Goal: Information Seeking & Learning: Learn about a topic

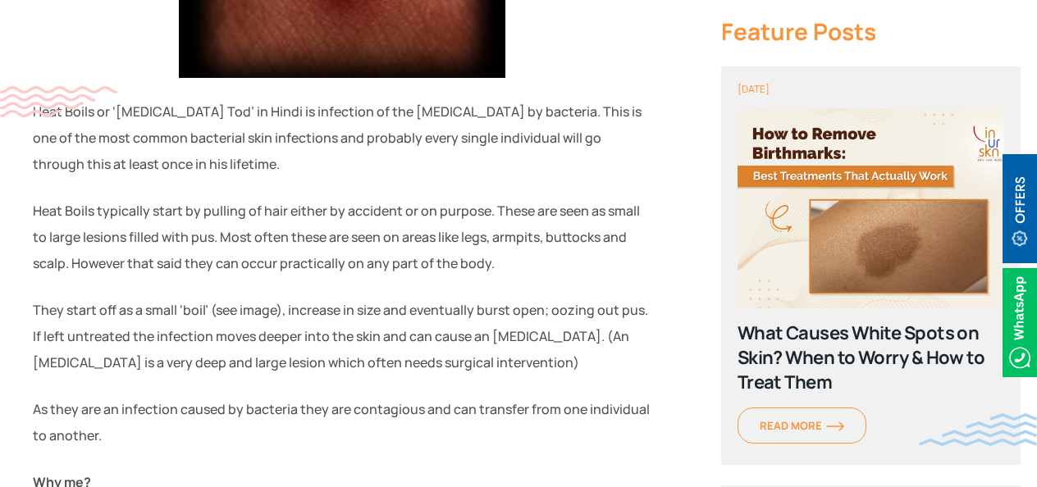
scroll to position [985, 0]
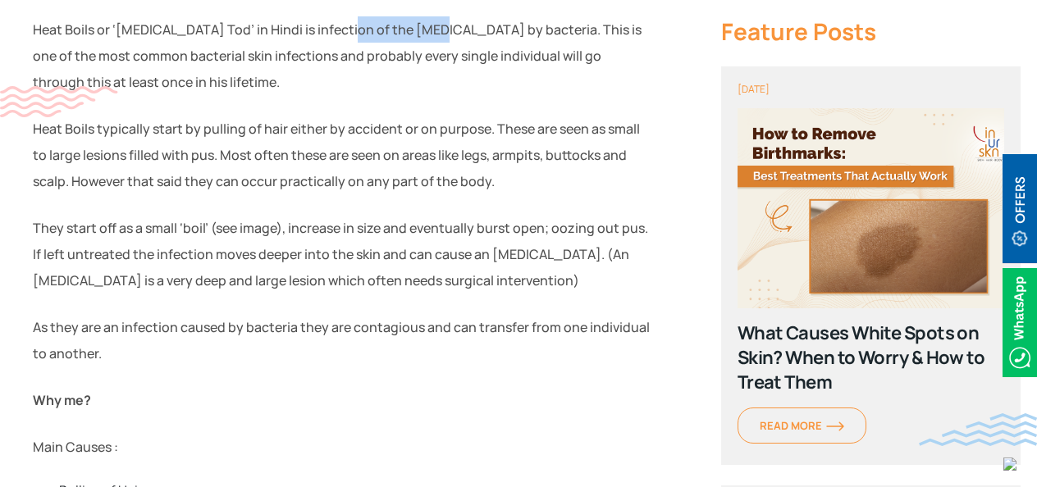
drag, startPoint x: 327, startPoint y: 33, endPoint x: 400, endPoint y: 34, distance: 73.1
click at [400, 34] on p "Heat Boils or ‘[MEDICAL_DATA] Tod’ in Hindi is infection of the [MEDICAL_DATA] …" at bounding box center [343, 55] width 620 height 79
drag, startPoint x: 400, startPoint y: 34, endPoint x: 393, endPoint y: 59, distance: 25.7
click at [393, 59] on p "Heat Boils or ‘[MEDICAL_DATA] Tod’ in Hindi is infection of the [MEDICAL_DATA] …" at bounding box center [343, 55] width 620 height 79
drag, startPoint x: 318, startPoint y: 33, endPoint x: 473, endPoint y: 38, distance: 154.4
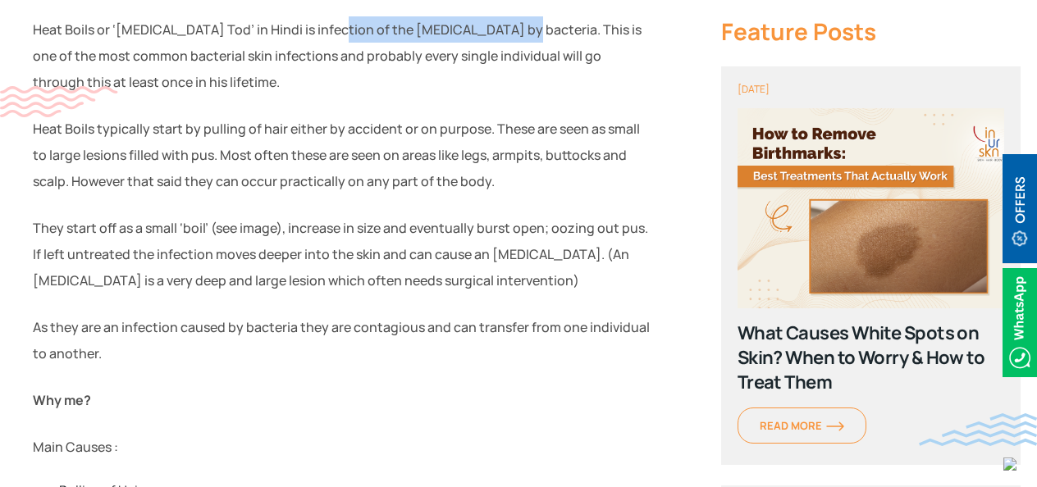
click at [473, 38] on p "Heat Boils or ‘[MEDICAL_DATA] Tod’ in Hindi is infection of the [MEDICAL_DATA] …" at bounding box center [343, 55] width 620 height 79
drag, startPoint x: 473, startPoint y: 38, endPoint x: 462, endPoint y: 59, distance: 23.9
click at [462, 59] on p "Heat Boils or ‘[MEDICAL_DATA] Tod’ in Hindi is infection of the [MEDICAL_DATA] …" at bounding box center [343, 55] width 620 height 79
drag, startPoint x: 338, startPoint y: 28, endPoint x: 434, endPoint y: 38, distance: 96.5
click at [434, 38] on p "Heat Boils or ‘[MEDICAL_DATA] Tod’ in Hindi is infection of the [MEDICAL_DATA] …" at bounding box center [343, 55] width 620 height 79
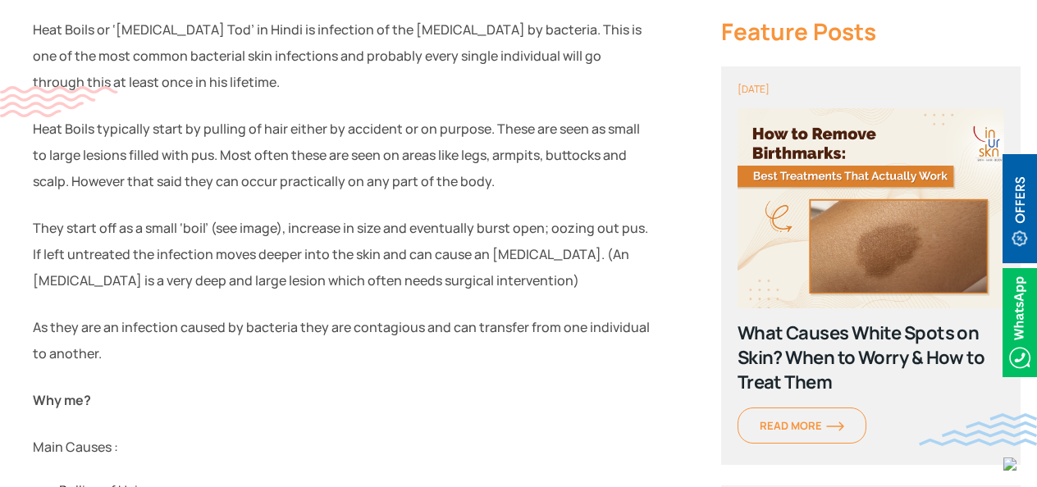
drag, startPoint x: 434, startPoint y: 38, endPoint x: 416, endPoint y: 77, distance: 43.3
click at [416, 77] on p "Heat Boils or ‘[MEDICAL_DATA] Tod’ in Hindi is infection of the [MEDICAL_DATA] …" at bounding box center [343, 55] width 620 height 79
drag, startPoint x: 102, startPoint y: 54, endPoint x: 202, endPoint y: 56, distance: 100.1
click at [202, 56] on p "Heat Boils or ‘[MEDICAL_DATA] Tod’ in Hindi is infection of the [MEDICAL_DATA] …" at bounding box center [343, 55] width 620 height 79
drag, startPoint x: 202, startPoint y: 56, endPoint x: 265, endPoint y: 83, distance: 68.7
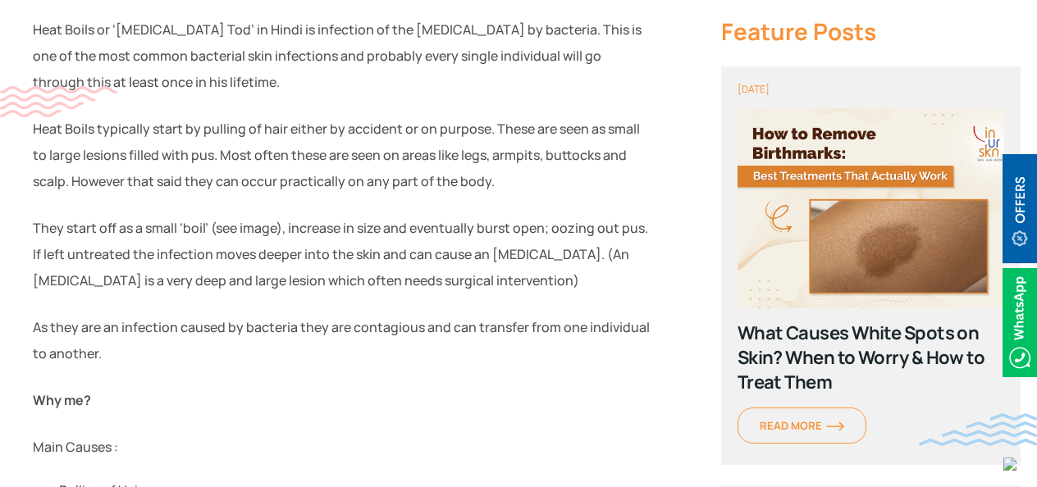
click at [265, 83] on p "Heat Boils or ‘[MEDICAL_DATA] Tod’ in Hindi is infection of the [MEDICAL_DATA] …" at bounding box center [343, 55] width 620 height 79
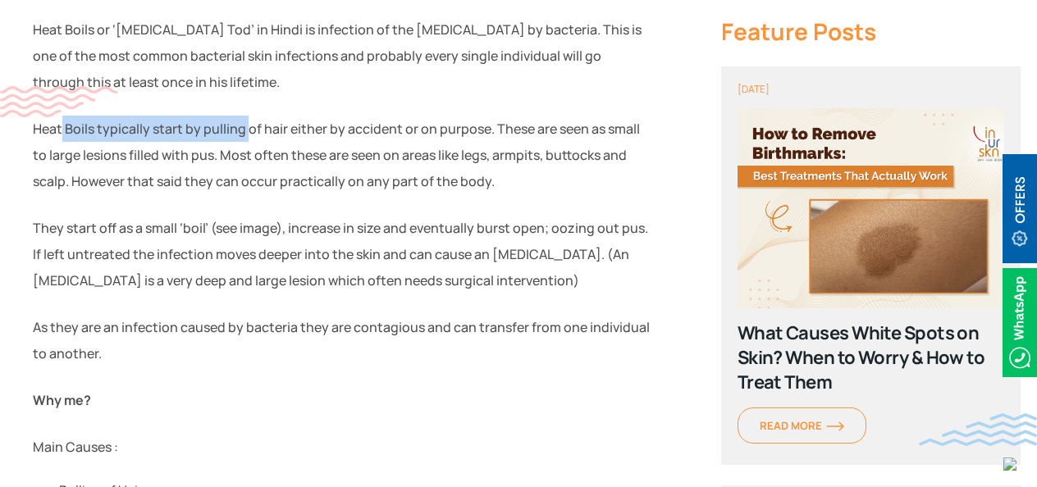
drag, startPoint x: 62, startPoint y: 130, endPoint x: 248, endPoint y: 134, distance: 185.5
click at [248, 134] on p "Heat Boils typically start by pulling of hair either by accident or on purpose.…" at bounding box center [343, 155] width 620 height 79
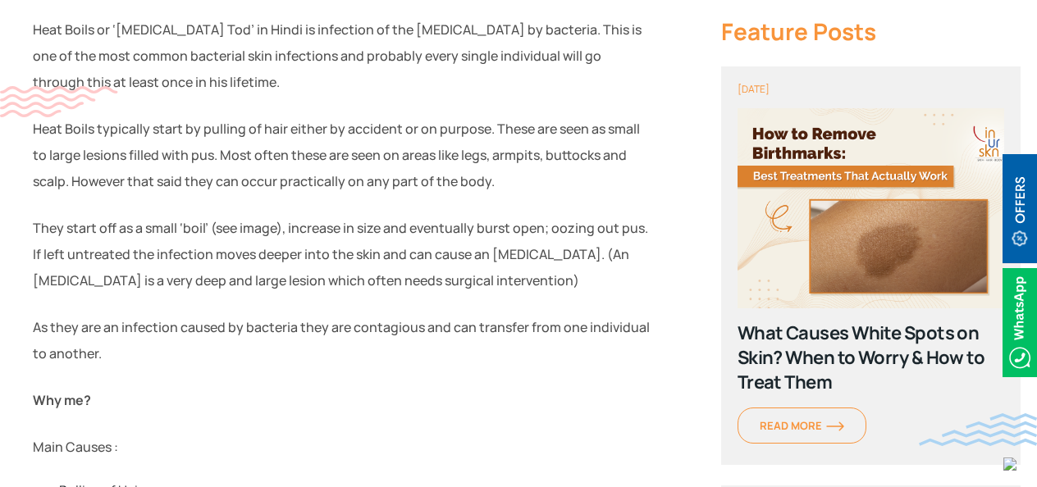
drag, startPoint x: 248, startPoint y: 134, endPoint x: 295, endPoint y: 144, distance: 48.0
click at [295, 144] on p "Heat Boils typically start by pulling of hair either by accident or on purpose.…" at bounding box center [343, 155] width 620 height 79
drag, startPoint x: 330, startPoint y: 31, endPoint x: 462, endPoint y: 37, distance: 132.3
click at [462, 37] on p "Heat Boils or ‘[MEDICAL_DATA] Tod’ in Hindi is infection of the [MEDICAL_DATA] …" at bounding box center [343, 55] width 620 height 79
drag, startPoint x: 462, startPoint y: 37, endPoint x: 437, endPoint y: 59, distance: 33.7
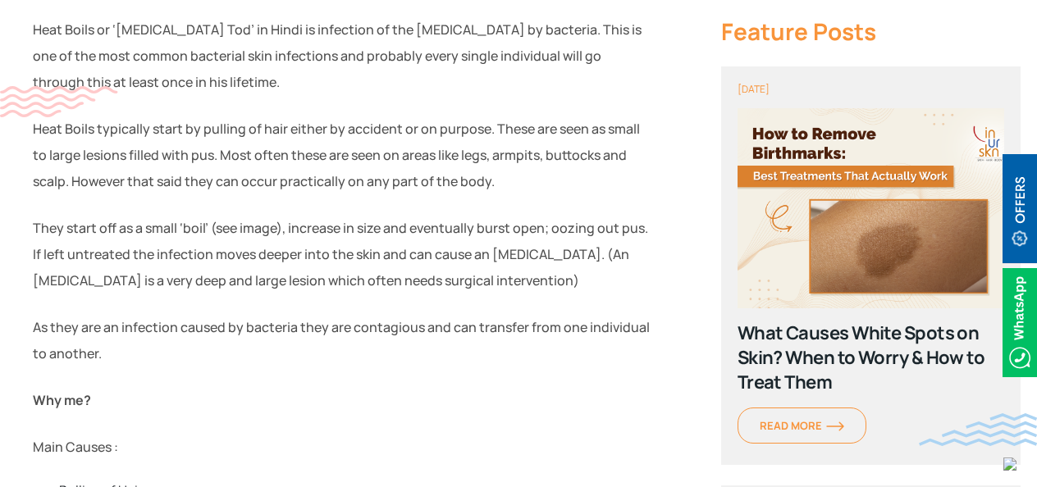
click at [437, 59] on p "Heat Boils or ‘[MEDICAL_DATA] Tod’ in Hindi is infection of the [MEDICAL_DATA] …" at bounding box center [343, 55] width 620 height 79
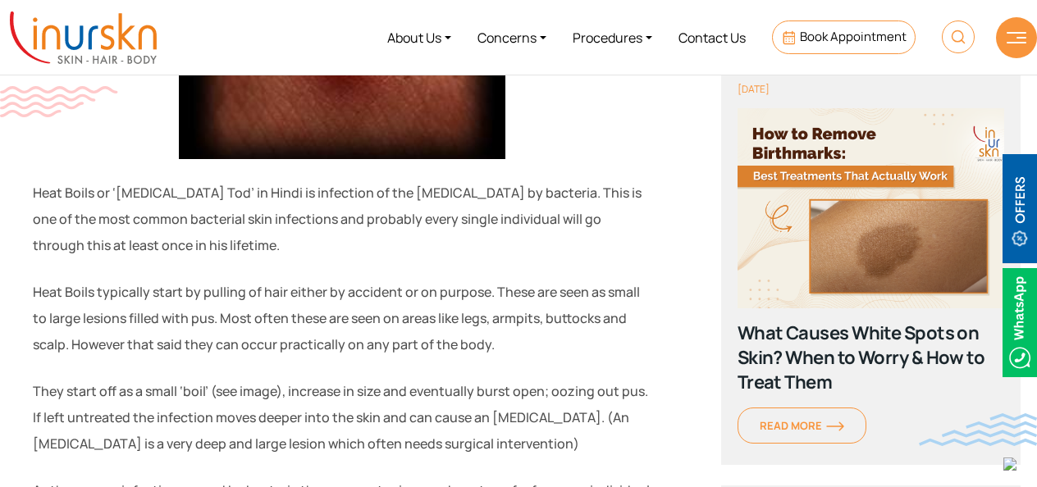
scroll to position [821, 0]
drag, startPoint x: 35, startPoint y: 195, endPoint x: 98, endPoint y: 200, distance: 63.4
click at [98, 200] on p "Heat Boils or ‘[MEDICAL_DATA] Tod’ in Hindi is infection of the [MEDICAL_DATA] …" at bounding box center [343, 220] width 620 height 79
drag, startPoint x: 98, startPoint y: 200, endPoint x: 256, endPoint y: 271, distance: 172.7
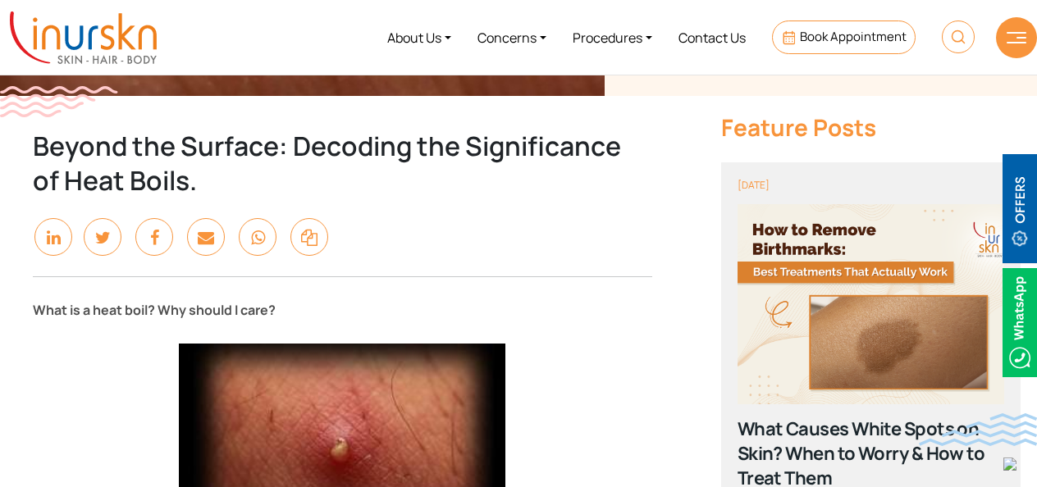
scroll to position [410, 0]
